Goal: Transaction & Acquisition: Book appointment/travel/reservation

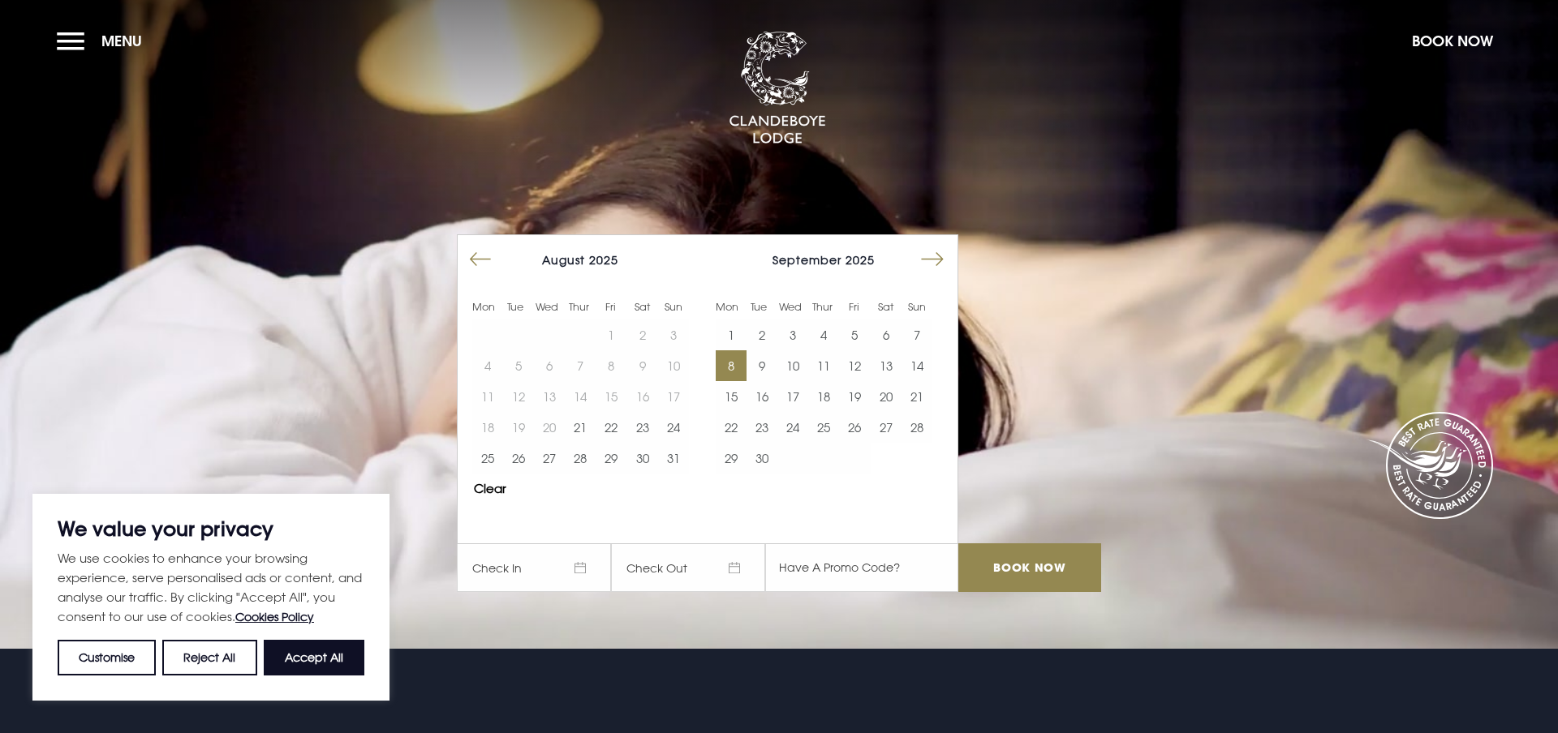
click at [741, 372] on button "8" at bounding box center [731, 365] width 31 height 31
click at [795, 364] on button "10" at bounding box center [792, 365] width 31 height 31
click at [1012, 565] on input "Book Now" at bounding box center [1029, 568] width 143 height 49
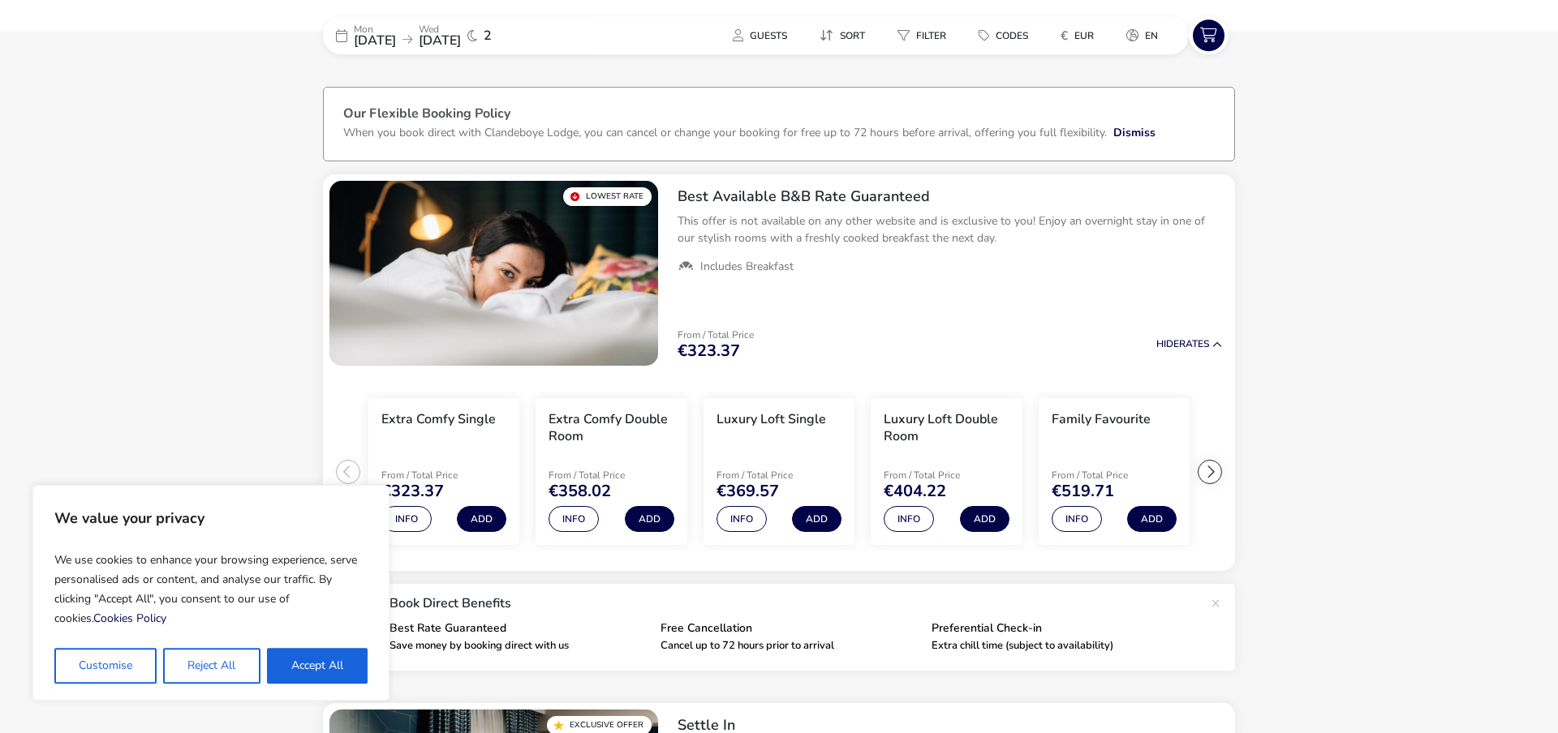
scroll to position [83, 0]
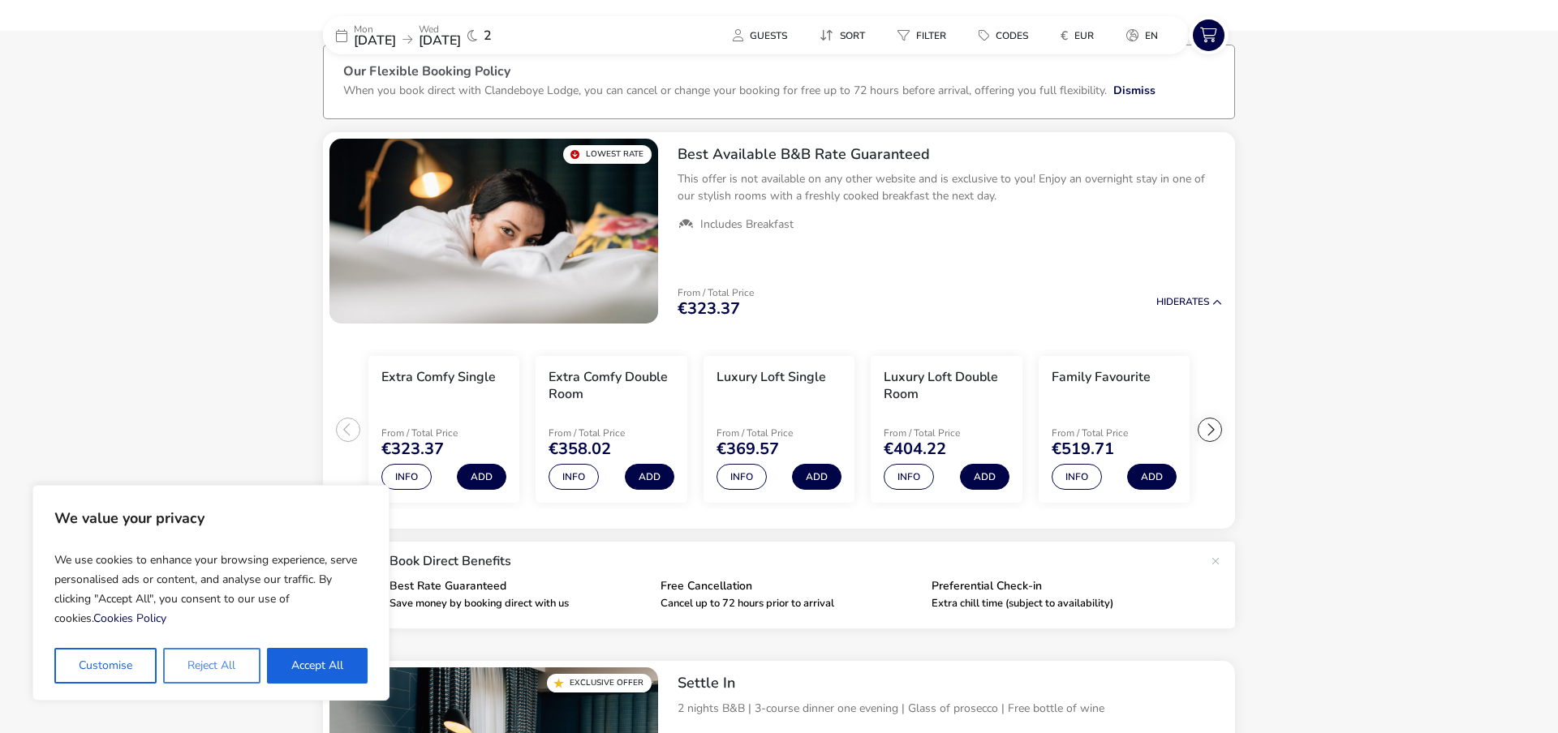
click at [229, 674] on button "Reject All" at bounding box center [211, 666] width 97 height 36
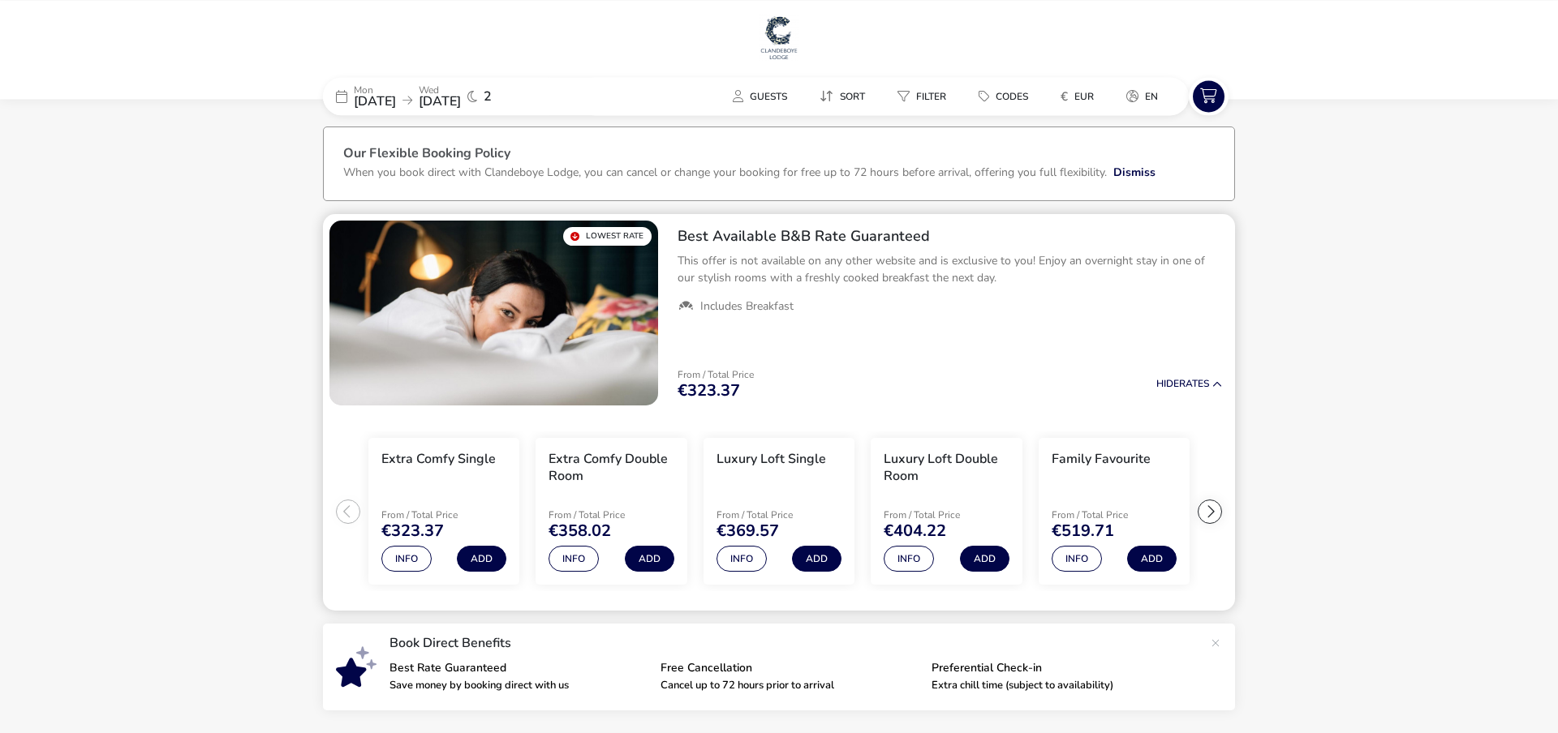
scroll to position [0, 0]
click at [461, 105] on span "10 Sep 2025" at bounding box center [440, 101] width 42 height 18
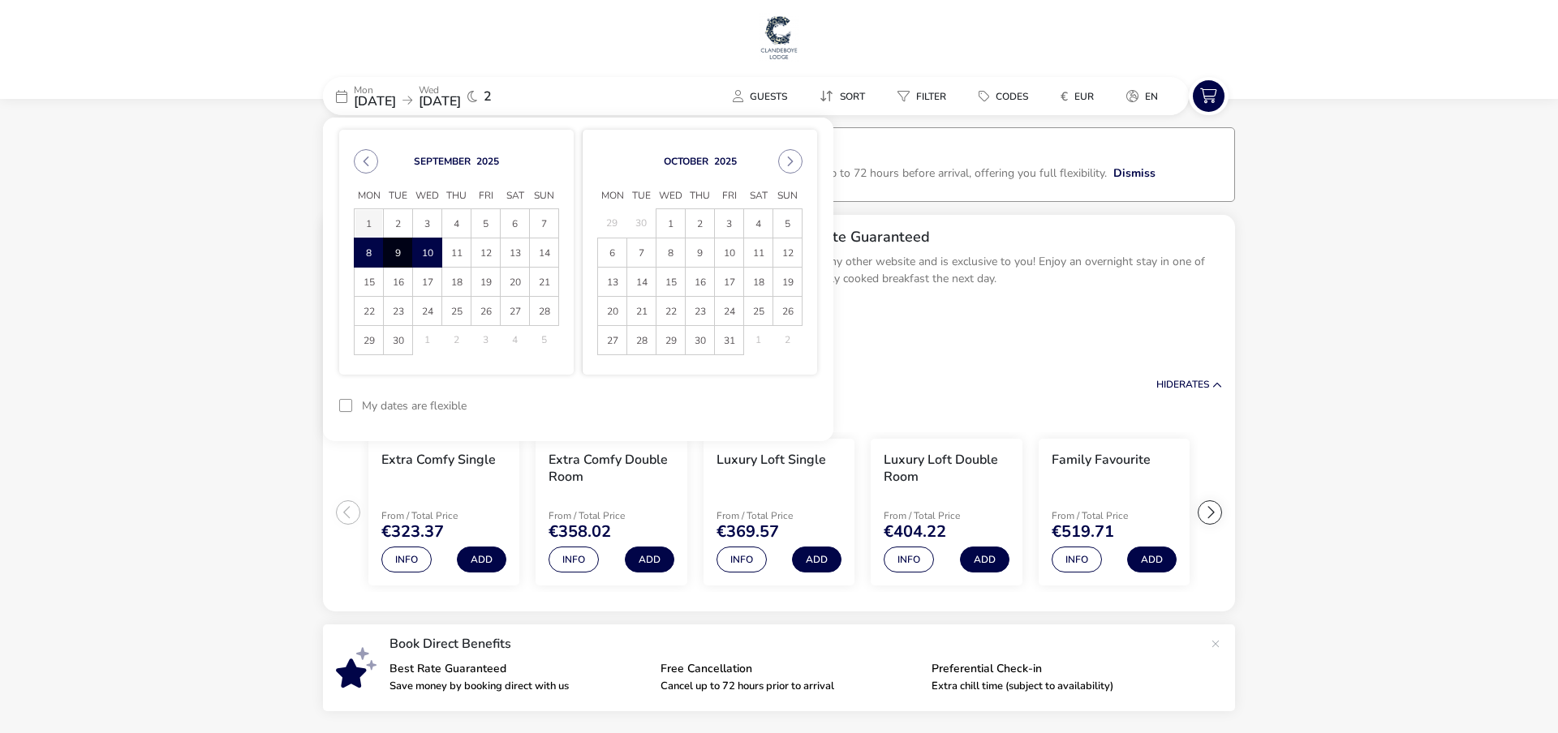
click at [373, 227] on span "1" at bounding box center [369, 223] width 28 height 28
click at [450, 222] on span "4" at bounding box center [456, 223] width 28 height 28
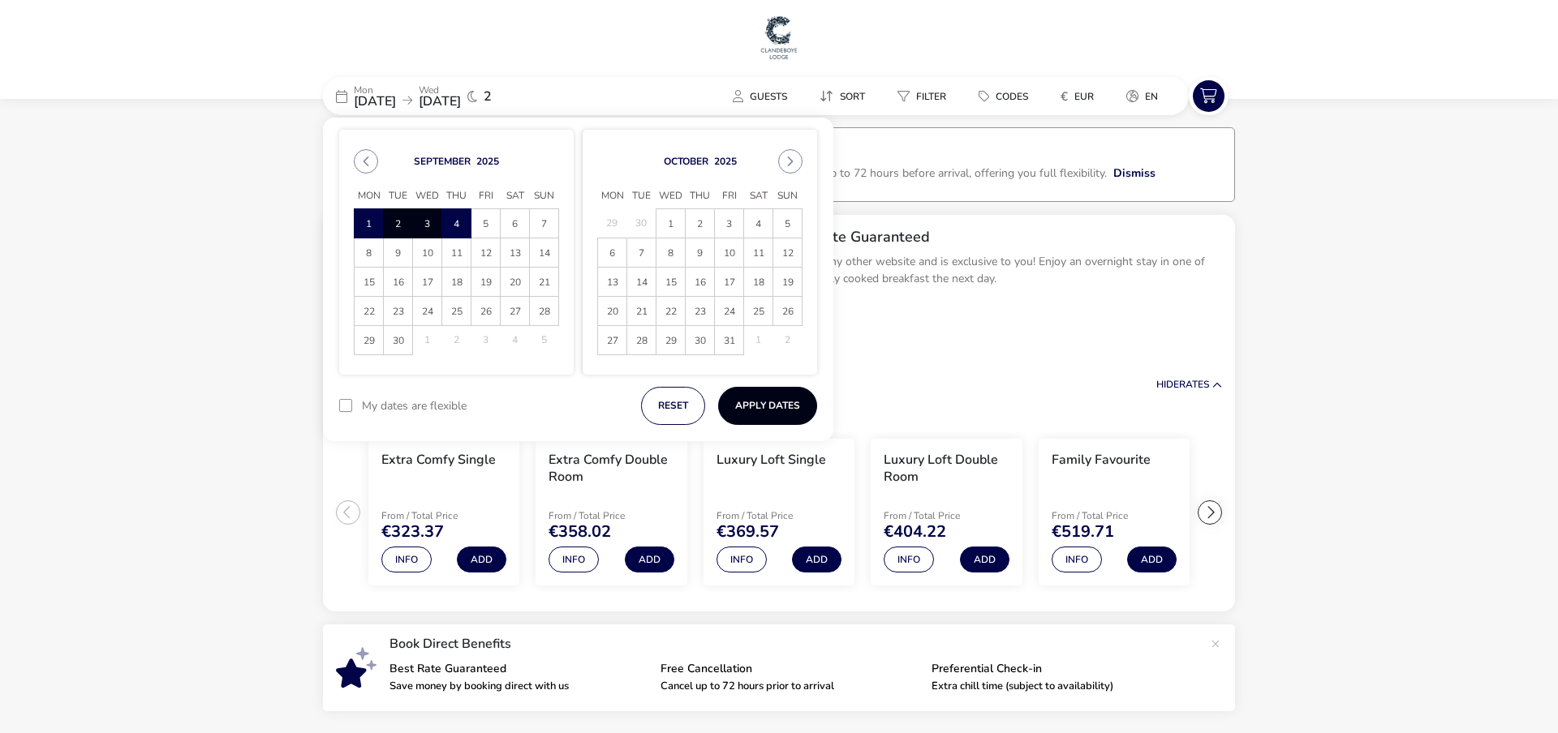
click at [760, 408] on button "Apply Dates" at bounding box center [767, 406] width 99 height 38
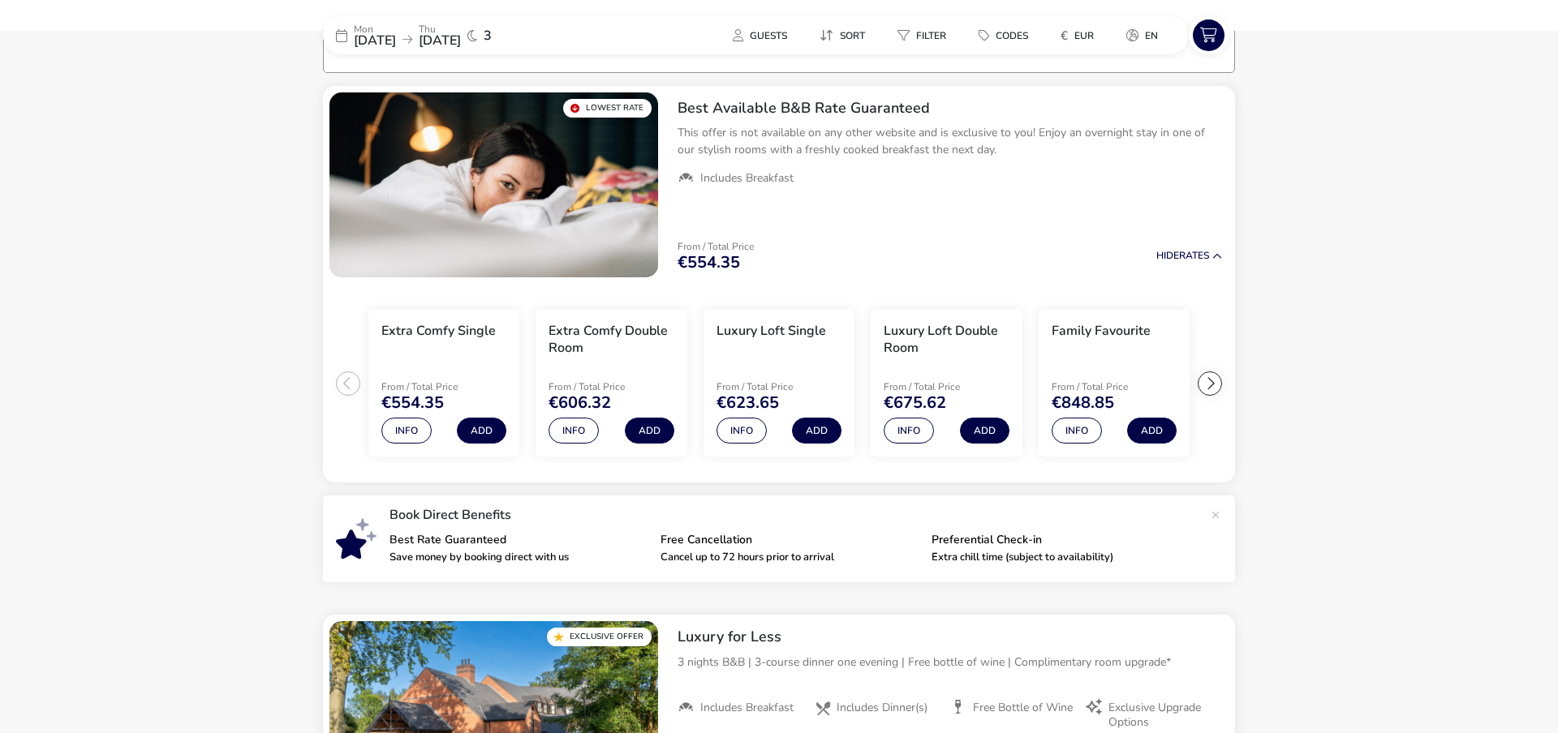
scroll to position [133, 0]
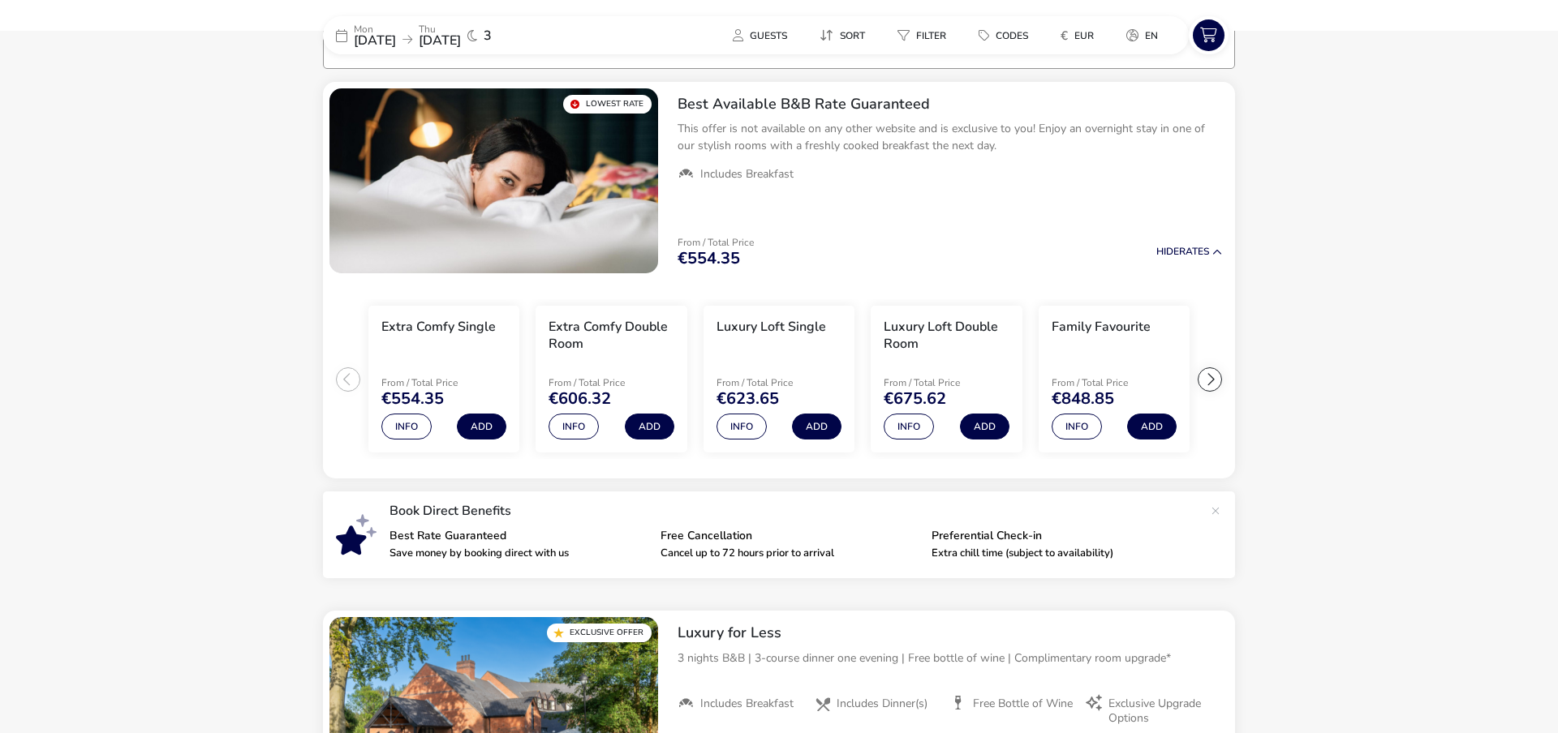
click at [396, 45] on span "01 Sep 2025" at bounding box center [375, 41] width 42 height 18
click at [461, 43] on span "04 Sep 2025" at bounding box center [440, 41] width 42 height 18
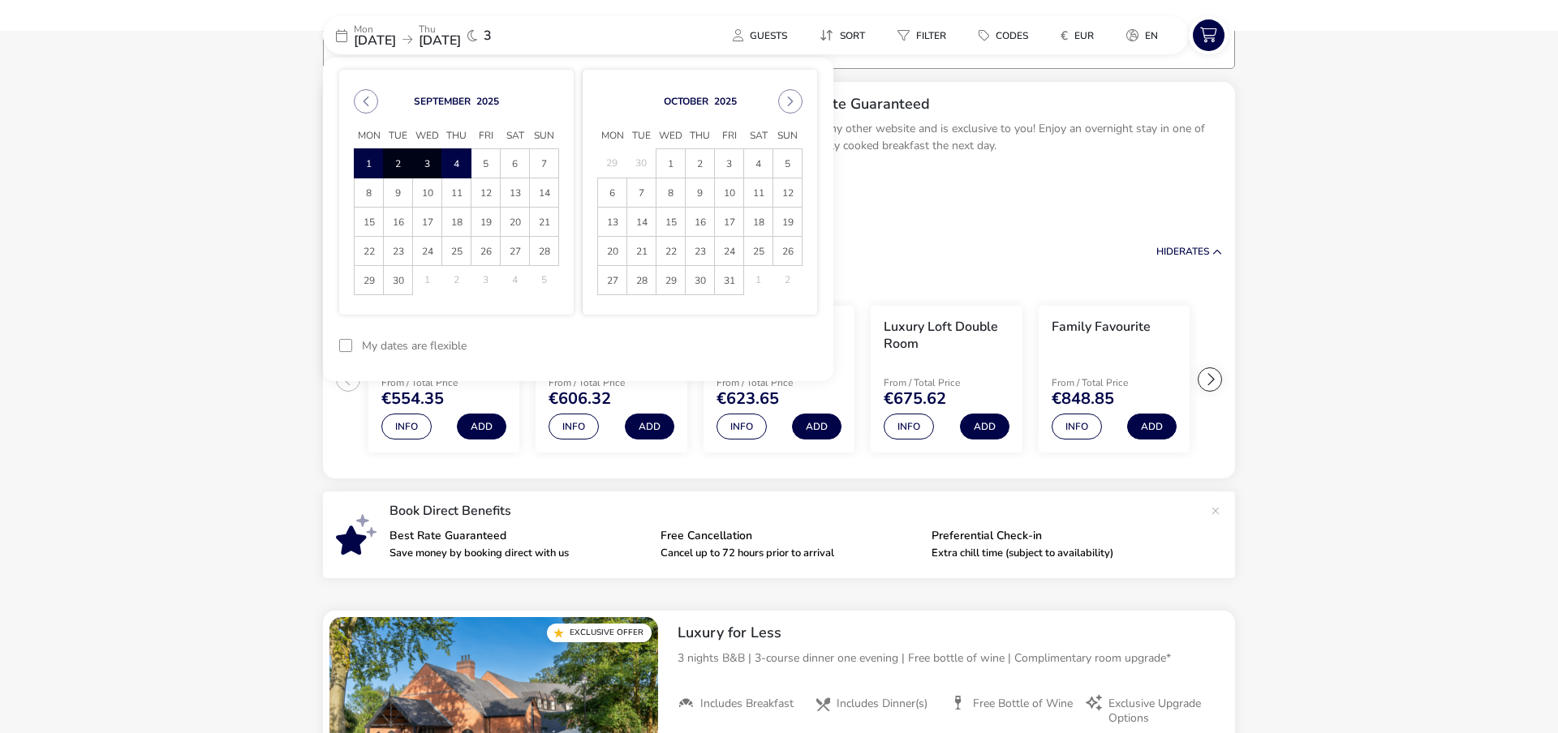
click at [367, 163] on span "1" at bounding box center [369, 163] width 28 height 28
click at [422, 159] on span "3" at bounding box center [427, 163] width 28 height 28
click at [763, 346] on button "Apply Dates" at bounding box center [767, 346] width 99 height 38
